Goal: Consume media (video, audio): Consume media (video, audio)

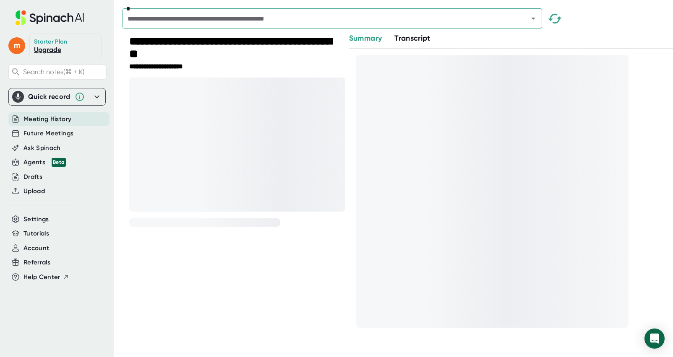
click at [413, 36] on span "Transcript" at bounding box center [412, 38] width 36 height 9
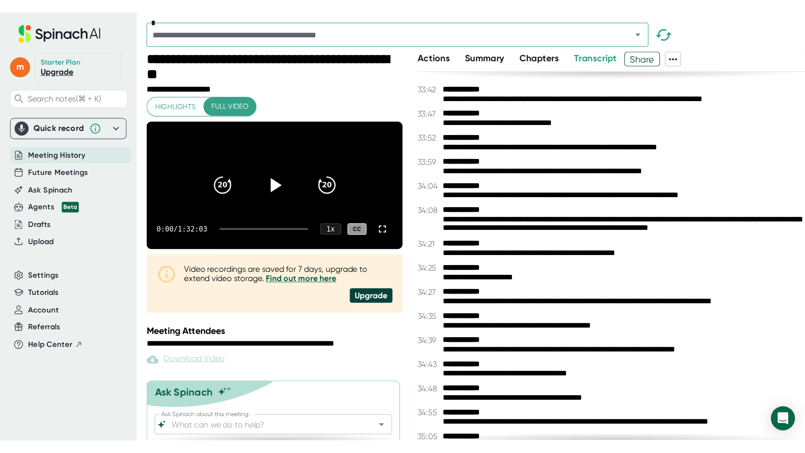
scroll to position [9971, 0]
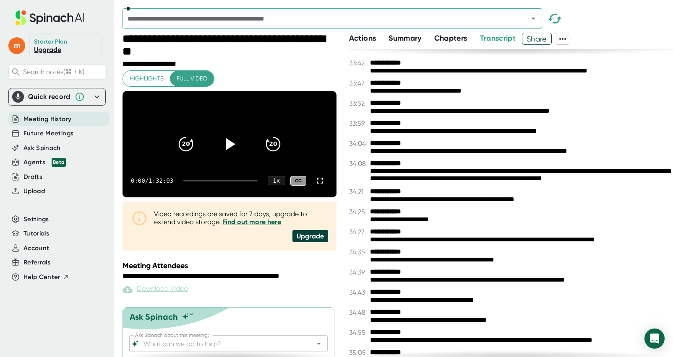
click at [220, 182] on div at bounding box center [220, 181] width 74 height 2
click at [212, 195] on div "40:18 / 1:32:03 1 x CC" at bounding box center [229, 181] width 214 height 34
drag, startPoint x: 219, startPoint y: 196, endPoint x: 213, endPoint y: 195, distance: 5.9
click at [213, 195] on div "40:18 / 1:32:03 1 x CC" at bounding box center [229, 181] width 214 height 34
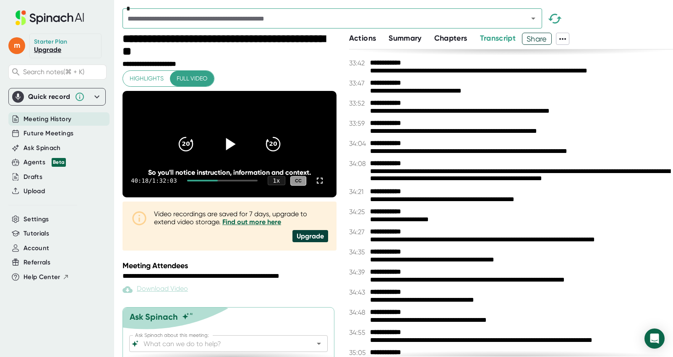
click at [231, 149] on icon at bounding box center [231, 144] width 10 height 12
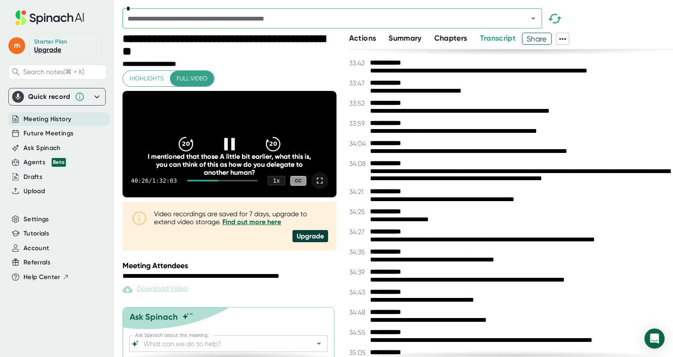
click at [317, 186] on icon at bounding box center [319, 181] width 10 height 10
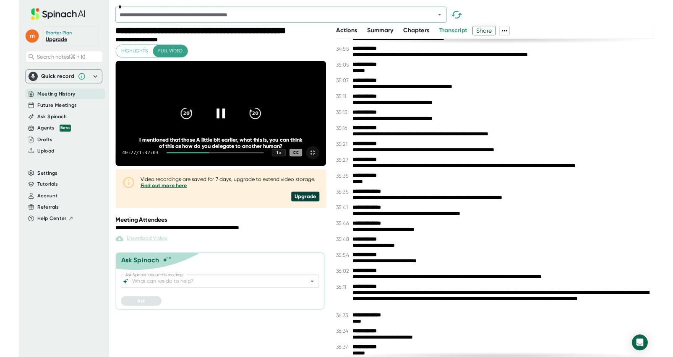
scroll to position [9708, 0]
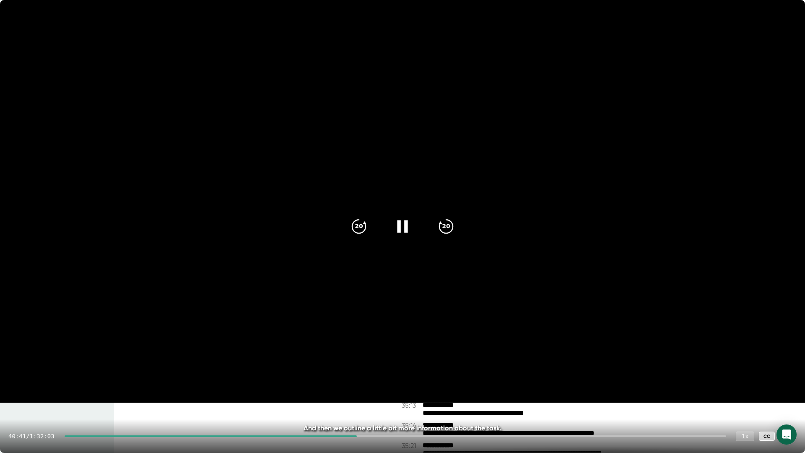
click at [672, 357] on div "1 x" at bounding box center [745, 436] width 18 height 10
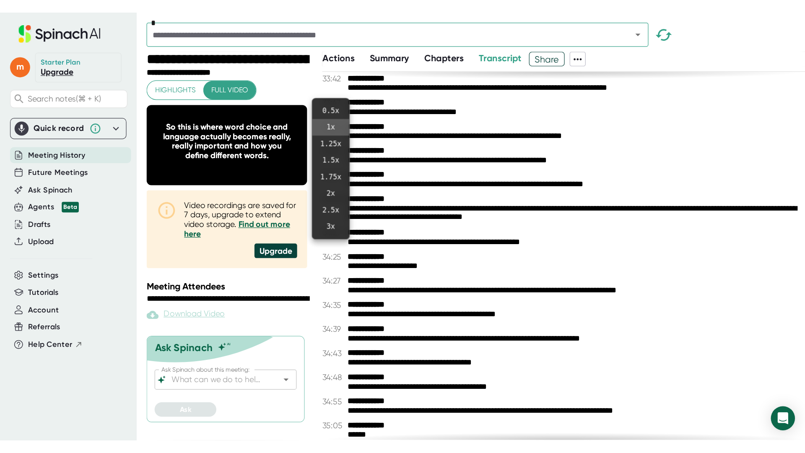
scroll to position [9971, 0]
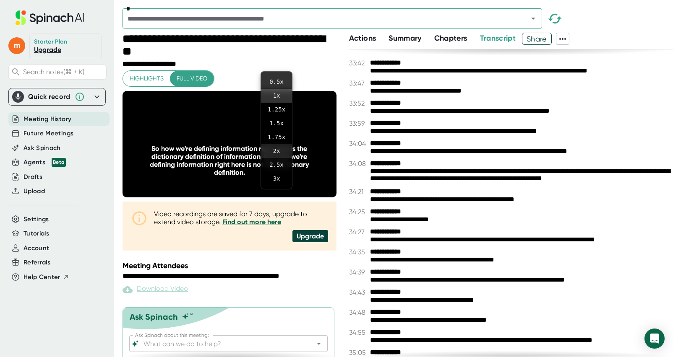
click at [276, 153] on li "2 x" at bounding box center [276, 151] width 31 height 14
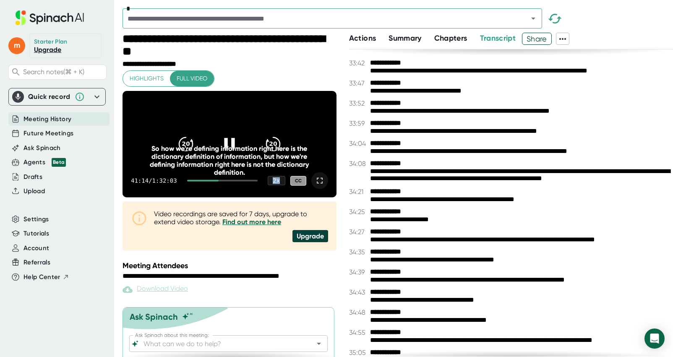
click at [320, 186] on icon at bounding box center [319, 181] width 10 height 10
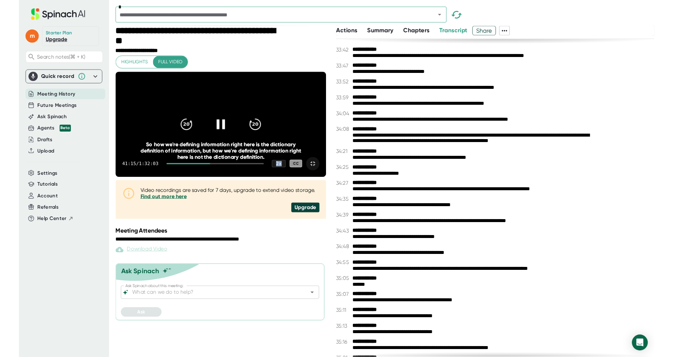
scroll to position [9708, 0]
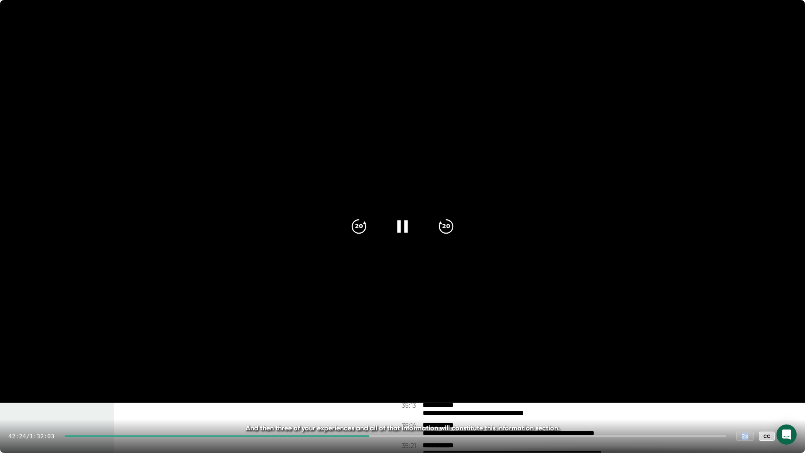
click at [403, 220] on icon at bounding box center [402, 226] width 21 height 21
click at [405, 227] on icon at bounding box center [404, 226] width 10 height 12
click at [430, 357] on div at bounding box center [396, 436] width 662 height 2
click at [400, 233] on icon at bounding box center [402, 226] width 21 height 21
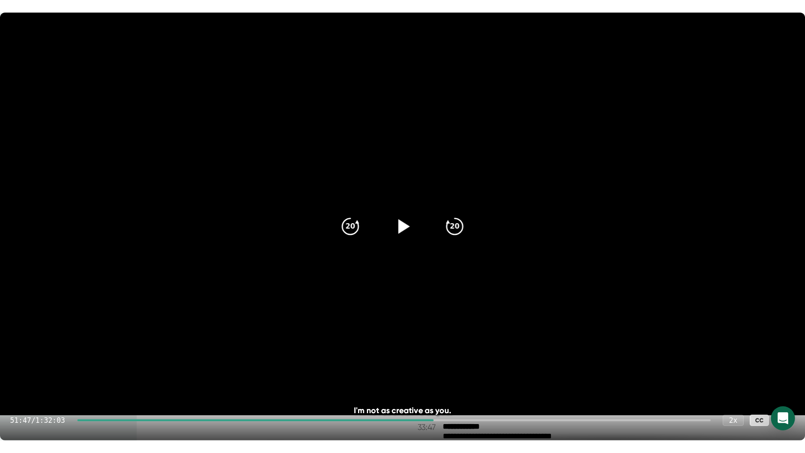
scroll to position [9971, 0]
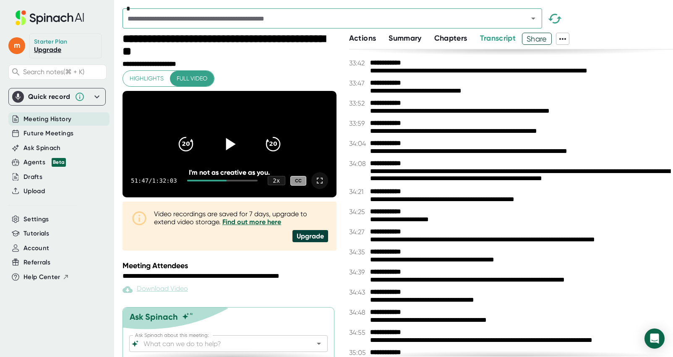
click at [319, 186] on icon at bounding box center [319, 181] width 10 height 10
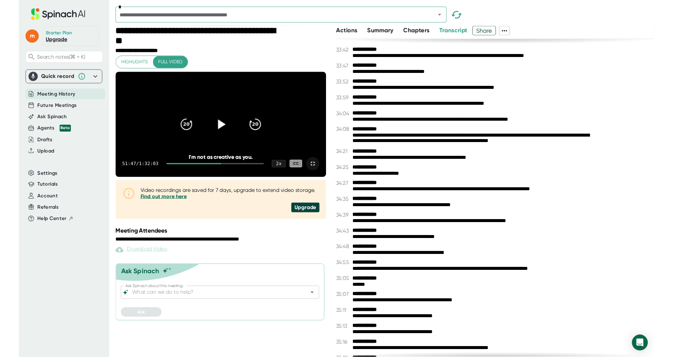
scroll to position [9708, 0]
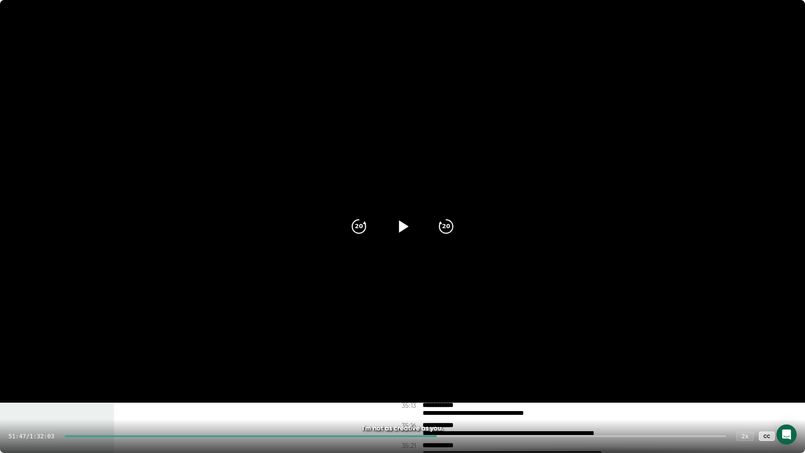
click at [403, 231] on icon at bounding box center [402, 226] width 21 height 21
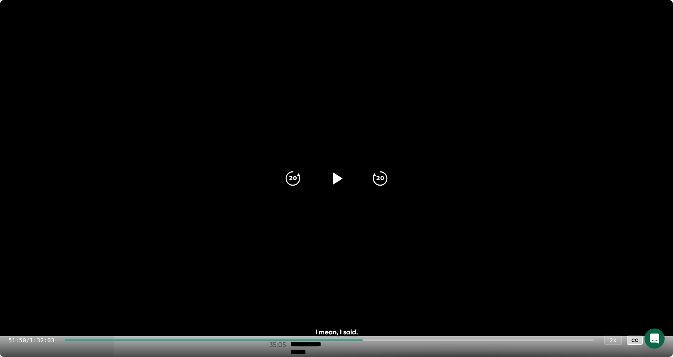
scroll to position [9971, 0]
